Goal: Register for event/course

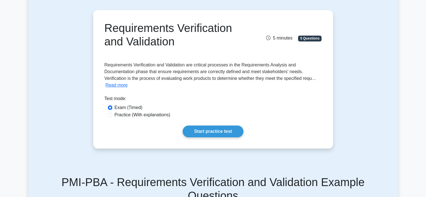
scroll to position [47, 0]
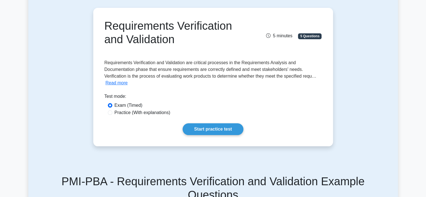
click at [157, 111] on label "Practice (With explanations)" at bounding box center [142, 112] width 56 height 7
click at [112, 111] on input "Practice (With explanations)" at bounding box center [110, 112] width 4 height 4
radio input "true"
click at [205, 129] on link "Start practice test" at bounding box center [212, 129] width 61 height 12
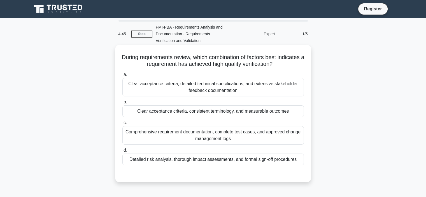
click at [249, 160] on div "Detailed risk analysis, thorough impact assessments, and formal sign-off proced…" at bounding box center [212, 159] width 181 height 12
click at [122, 152] on input "d. Detailed risk analysis, thorough impact assessments, and formal sign-off pro…" at bounding box center [122, 150] width 0 height 4
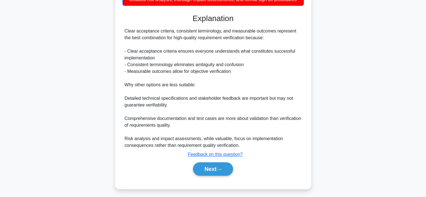
scroll to position [162, 0]
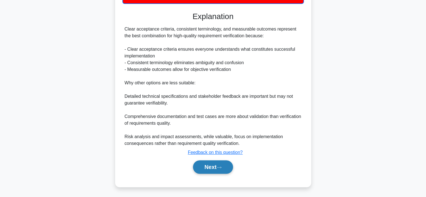
click at [210, 166] on button "Next" at bounding box center [213, 166] width 40 height 13
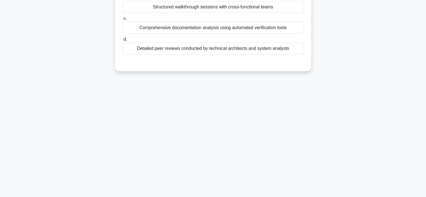
scroll to position [0, 0]
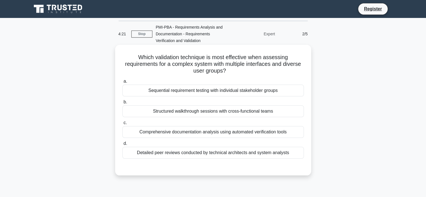
click at [242, 114] on div "Structured walkthrough sessions with cross-functional teams" at bounding box center [212, 111] width 181 height 12
click at [122, 104] on input "b. Structured walkthrough sessions with cross-functional teams" at bounding box center [122, 102] width 0 height 4
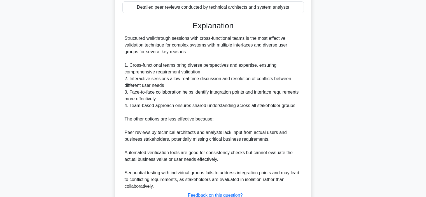
scroll to position [188, 0]
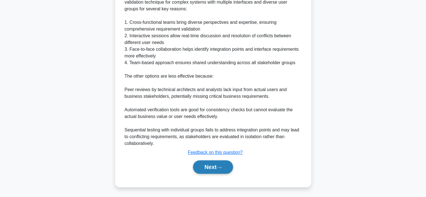
click at [215, 167] on button "Next" at bounding box center [213, 166] width 40 height 13
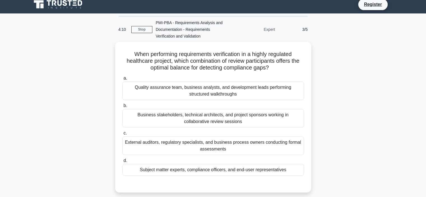
scroll to position [4, 0]
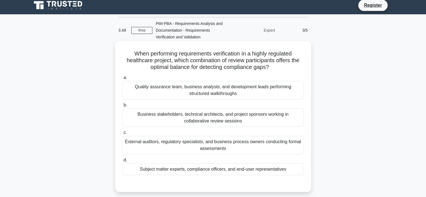
click at [214, 142] on div "External auditors, regulatory specialists, and business process owners conducti…" at bounding box center [212, 145] width 181 height 18
click at [122, 134] on input "c. External auditors, regulatory specialists, and business process owners condu…" at bounding box center [122, 133] width 0 height 4
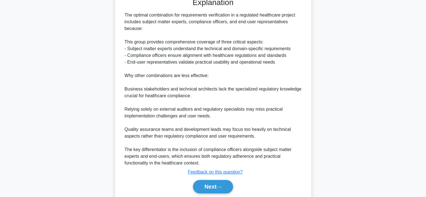
scroll to position [192, 0]
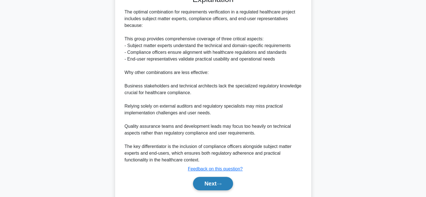
click at [220, 185] on button "Next" at bounding box center [213, 183] width 40 height 13
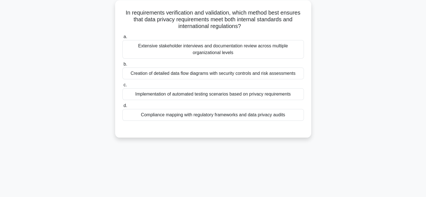
scroll to position [12, 0]
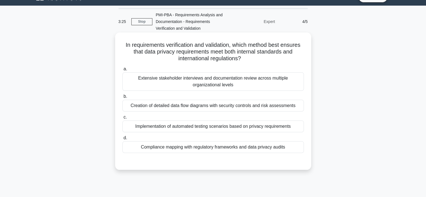
click at [261, 145] on div "Compliance mapping with regulatory frameworks and data privacy audits" at bounding box center [212, 147] width 181 height 12
click at [122, 140] on input "d. Compliance mapping with regulatory frameworks and data privacy audits" at bounding box center [122, 138] width 0 height 4
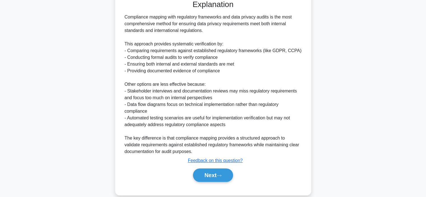
scroll to position [177, 0]
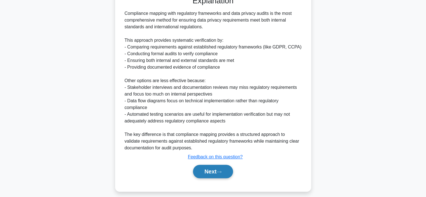
click at [211, 173] on button "Next" at bounding box center [213, 171] width 40 height 13
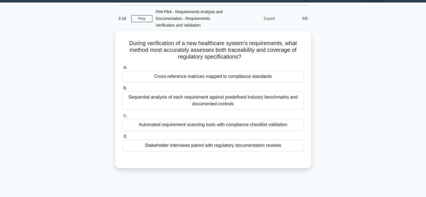
scroll to position [13, 0]
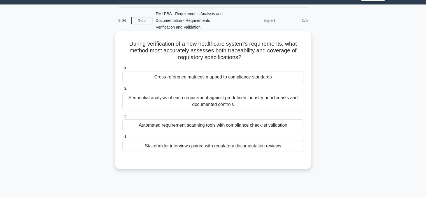
click at [256, 73] on div "Cross-reference matrices mapped to compliance standards" at bounding box center [212, 77] width 181 height 12
click at [122, 70] on input "a. Cross-reference matrices mapped to compliance standards" at bounding box center [122, 68] width 0 height 4
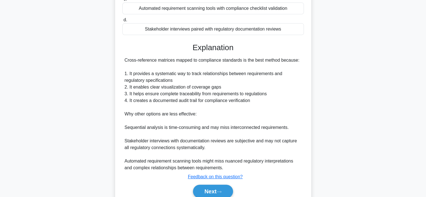
scroll to position [154, 0]
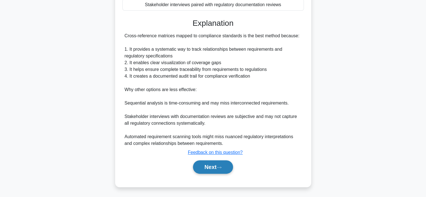
click at [218, 169] on button "Next" at bounding box center [213, 166] width 40 height 13
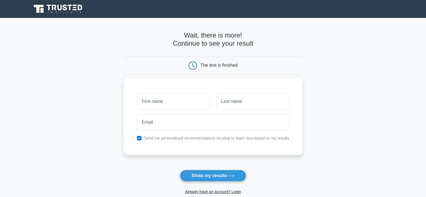
click at [149, 101] on input "text" at bounding box center [173, 101] width 72 height 16
type input "[PERSON_NAME]"
click at [244, 107] on input "text" at bounding box center [252, 101] width 72 height 16
type input "Hamid"
click at [200, 131] on div at bounding box center [212, 122] width 159 height 21
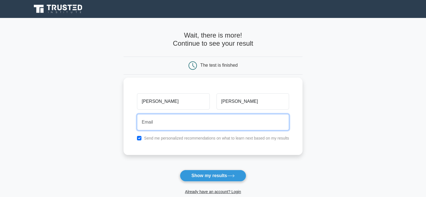
click at [151, 128] on input "email" at bounding box center [213, 122] width 152 height 16
type input "mohammed.hassan.hamid@gmail.com"
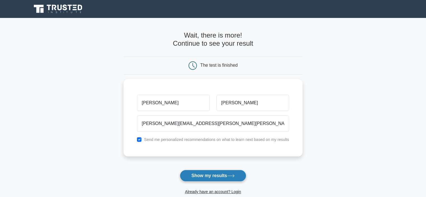
click at [204, 178] on button "Show my results" at bounding box center [213, 176] width 66 height 12
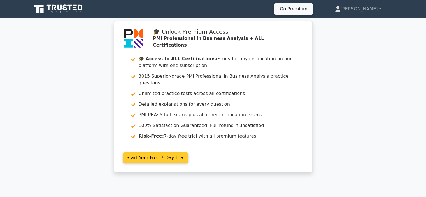
click at [155, 154] on link "Start Your Free 7-Day Trial" at bounding box center [155, 157] width 65 height 11
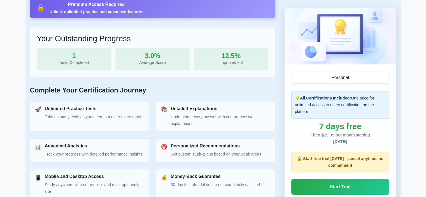
scroll to position [192, 0]
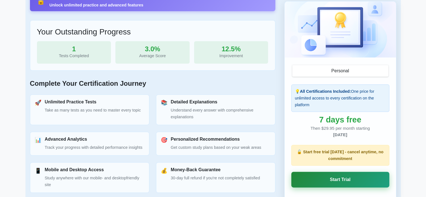
click at [329, 179] on link "Start Trial" at bounding box center [340, 180] width 98 height 16
